Goal: Navigation & Orientation: Find specific page/section

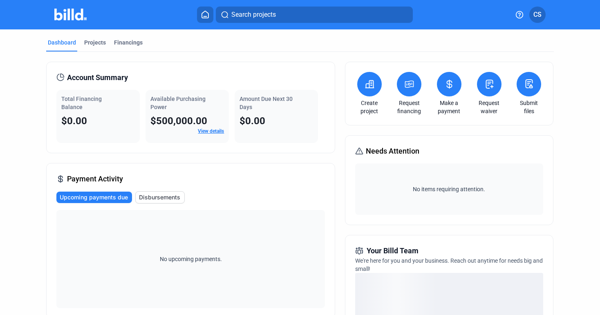
click at [212, 128] on link "View details" at bounding box center [211, 131] width 26 height 6
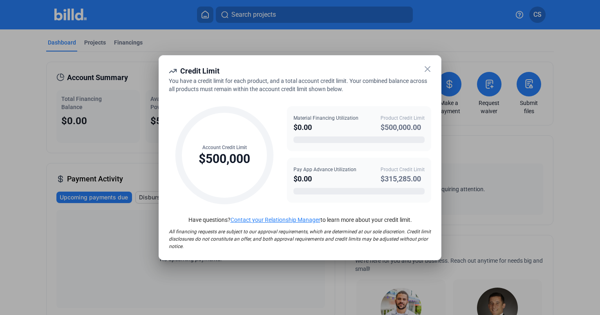
click at [429, 68] on icon at bounding box center [428, 69] width 10 height 10
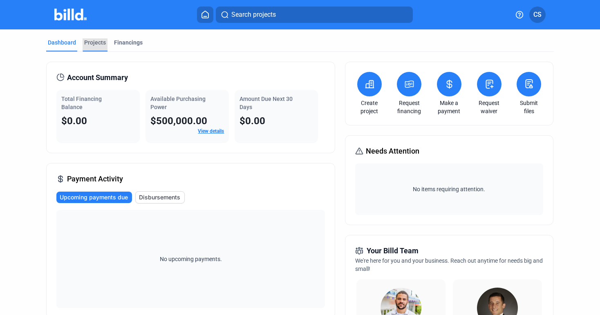
click at [105, 41] on div "Projects" at bounding box center [95, 44] width 25 height 13
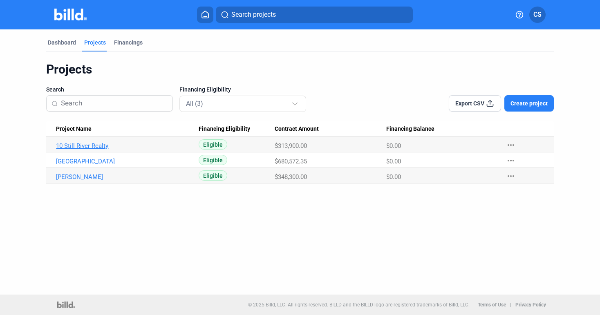
click at [103, 143] on link "10 Still River Realty" at bounding box center [123, 145] width 135 height 7
